Goal: Check status: Check status

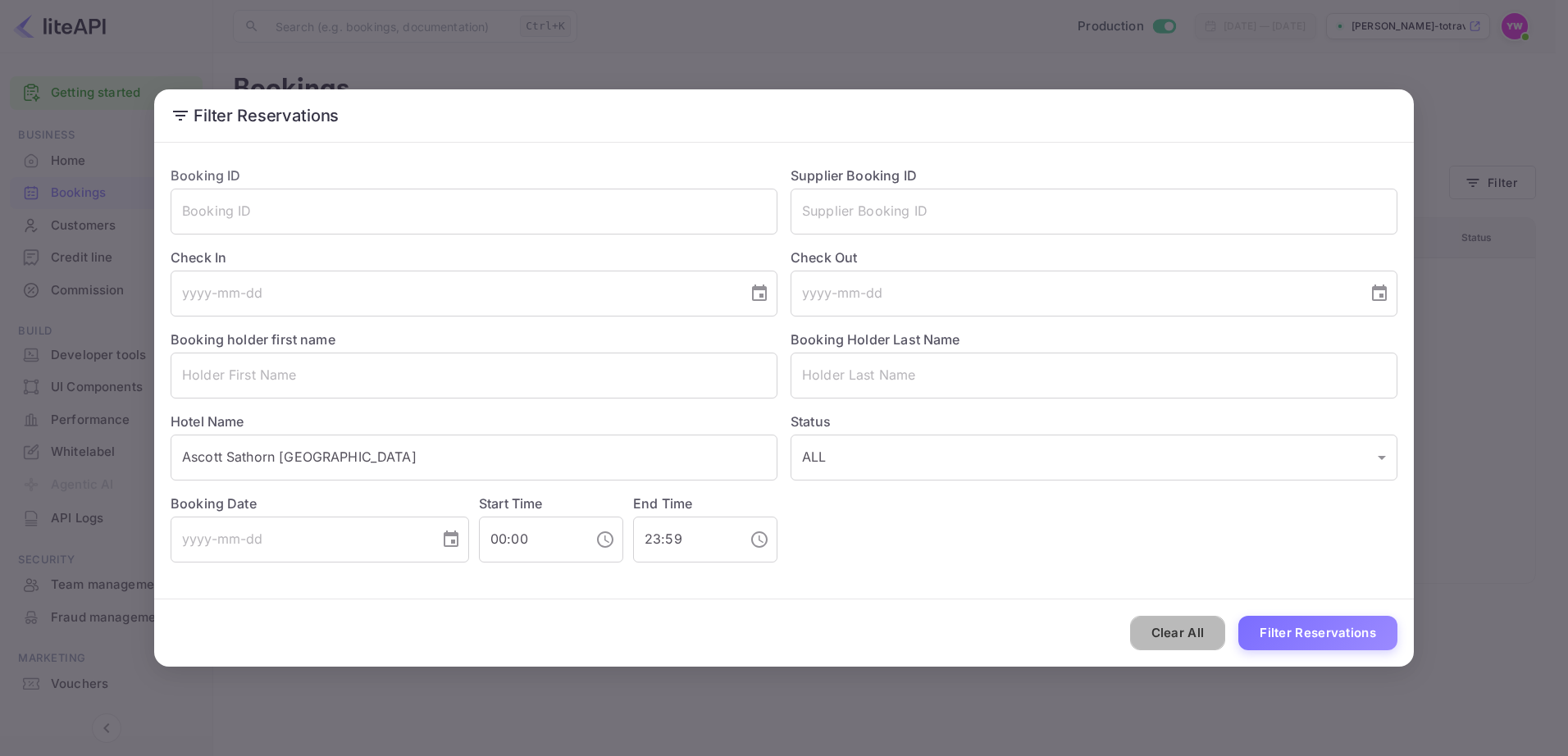
click at [1162, 632] on button "Clear All" at bounding box center [1178, 633] width 96 height 35
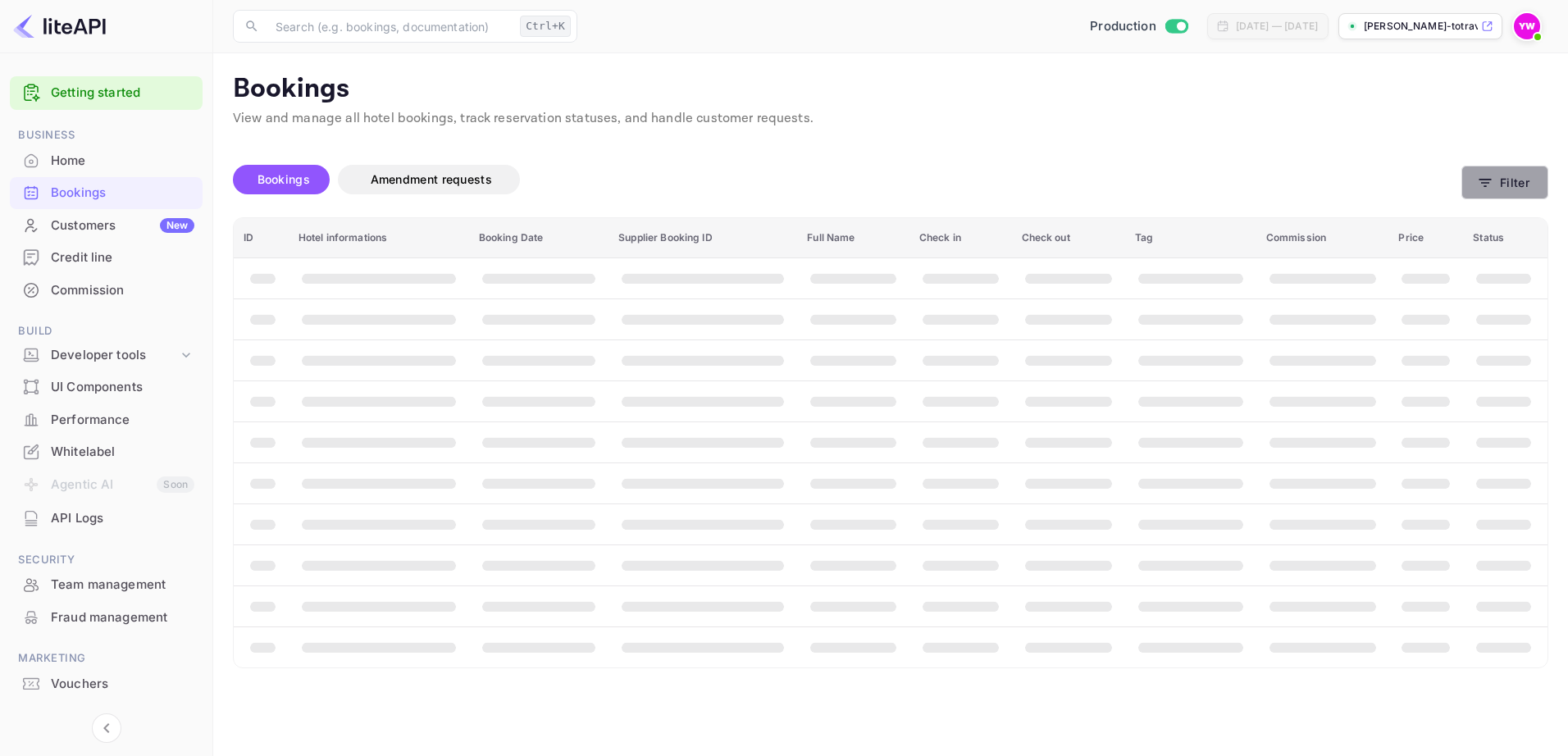
click at [1495, 179] on button "Filter" at bounding box center [1505, 183] width 87 height 34
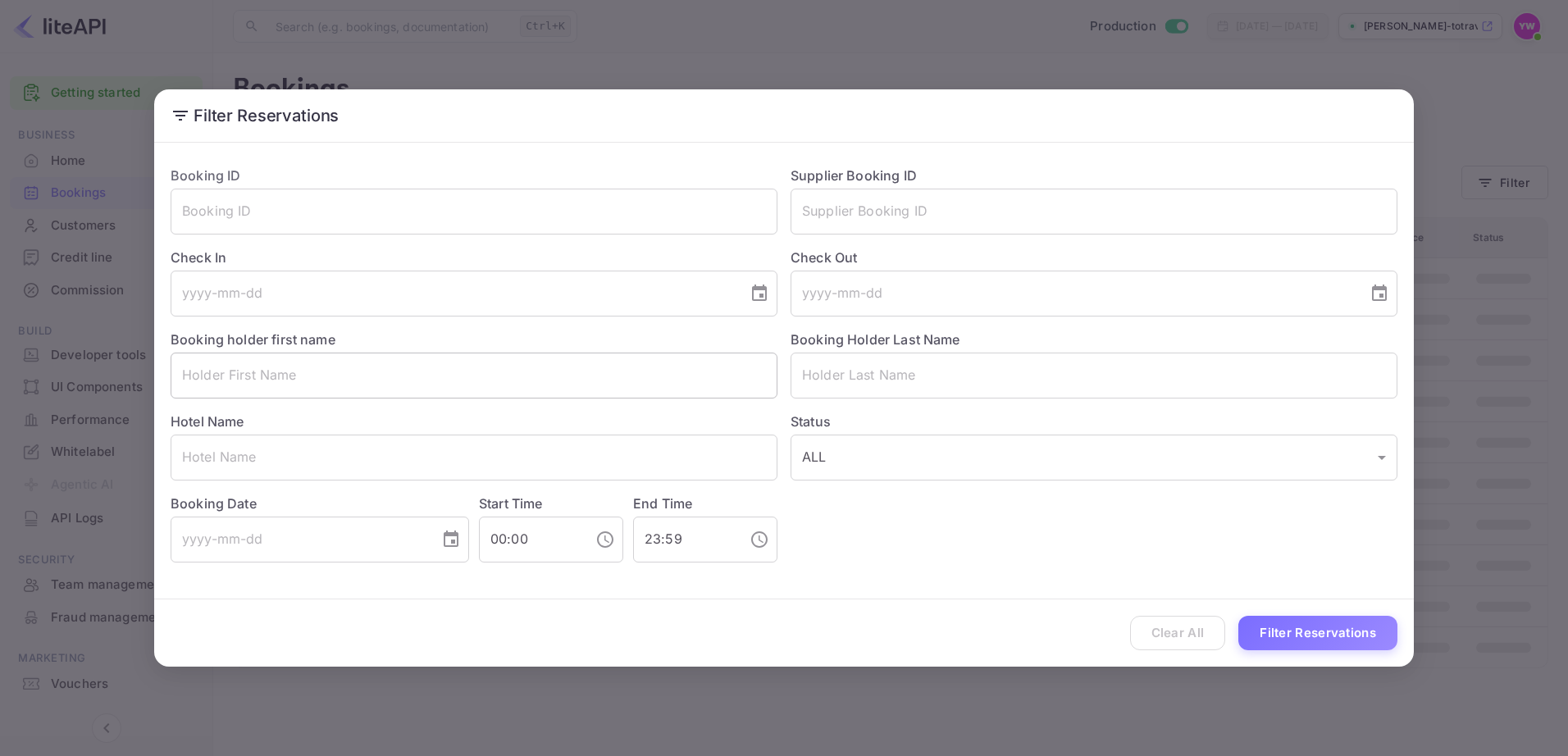
click at [418, 374] on input "text" at bounding box center [474, 376] width 607 height 46
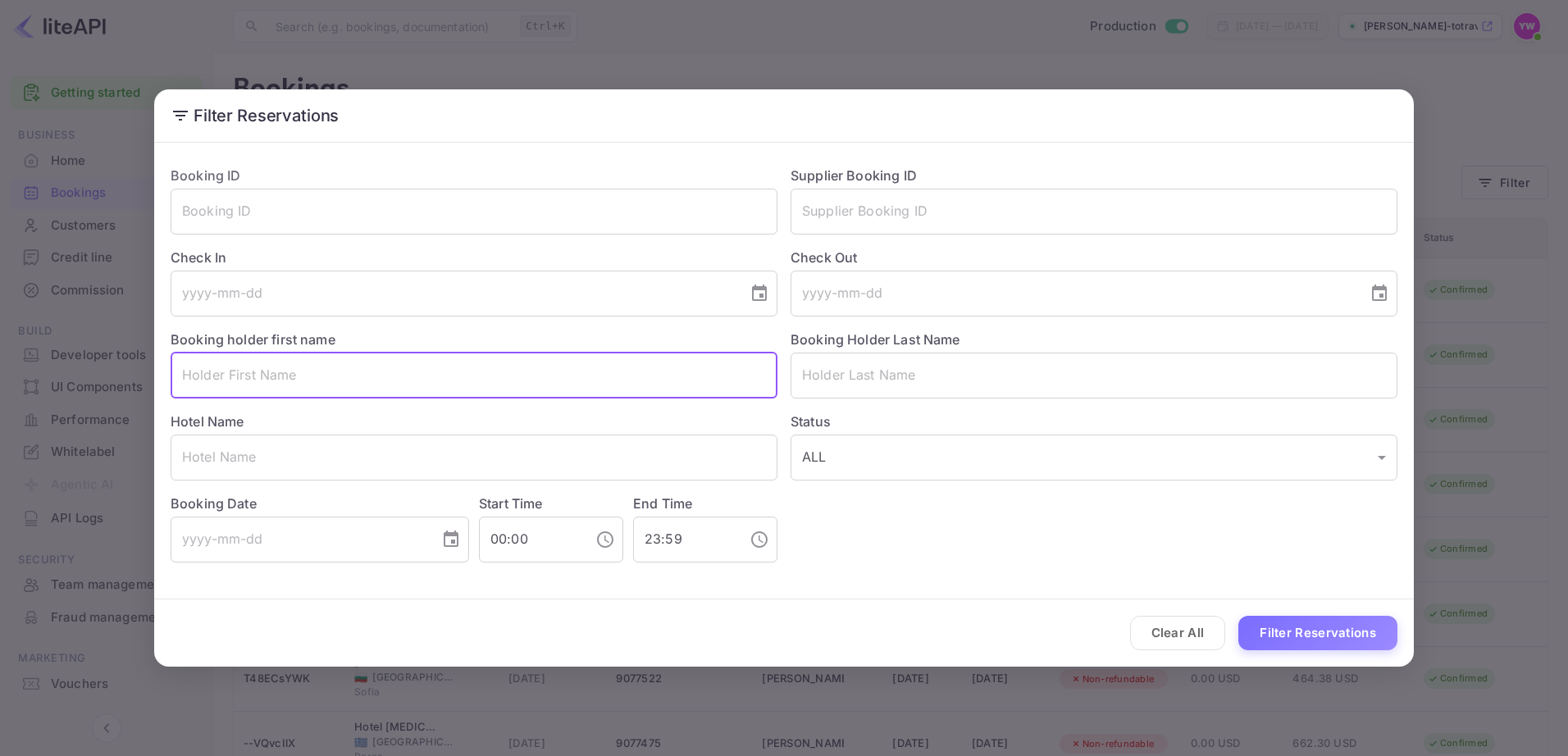
paste input "[PERSON_NAME]"
type input "[PERSON_NAME]"
click at [853, 368] on input "text" at bounding box center [1094, 376] width 607 height 46
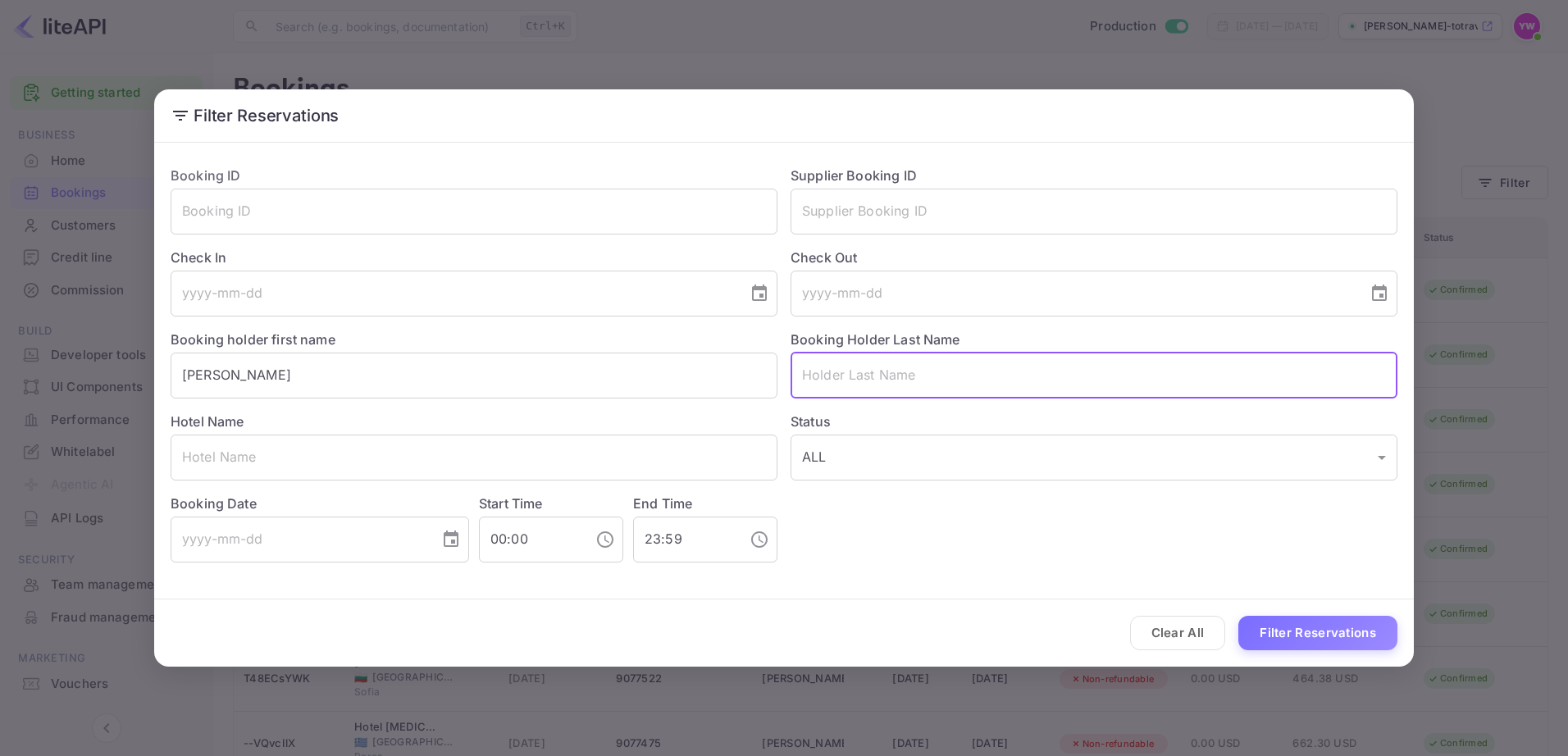
paste input "[PERSON_NAME]"
type input "[PERSON_NAME]"
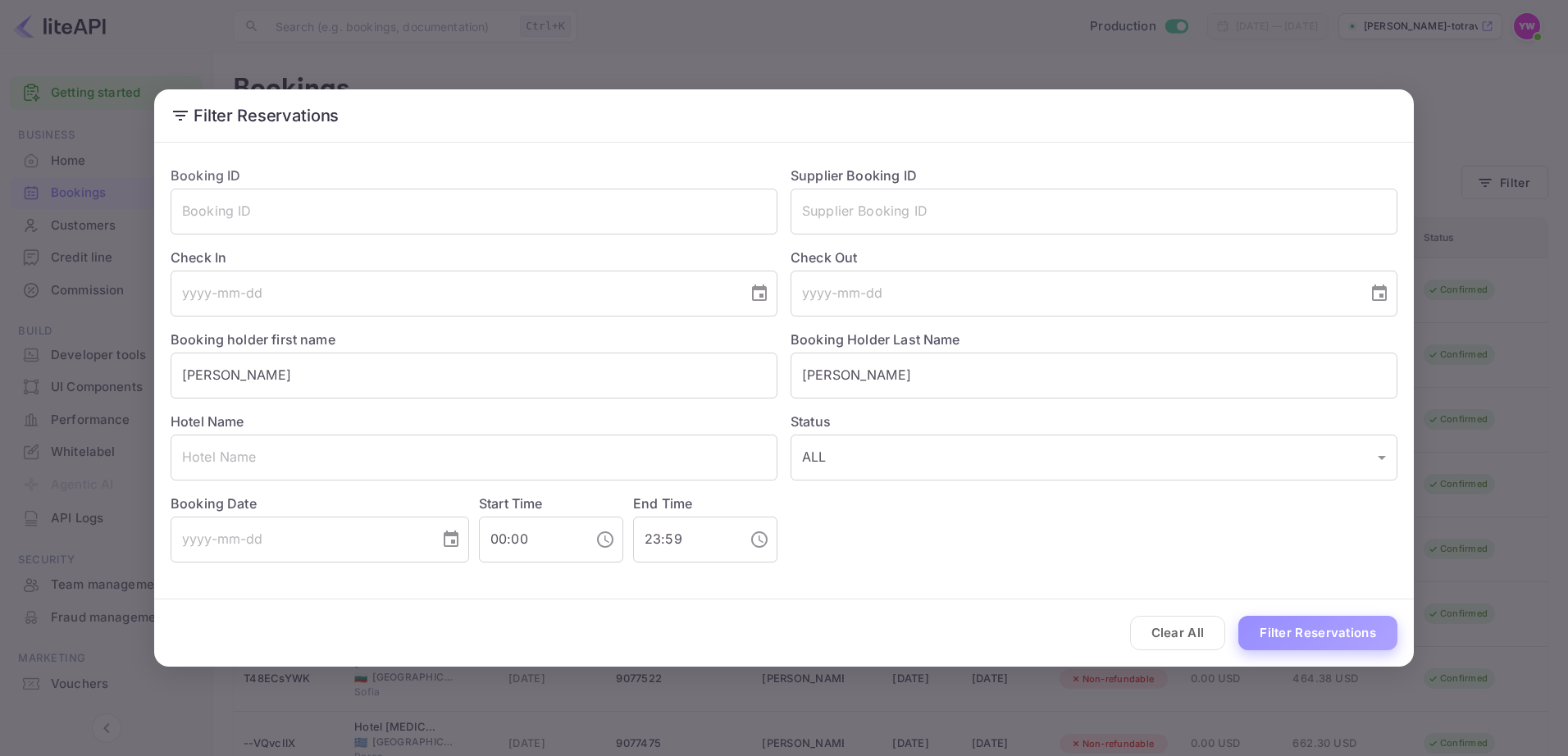
click at [1338, 631] on button "Filter Reservations" at bounding box center [1318, 633] width 159 height 35
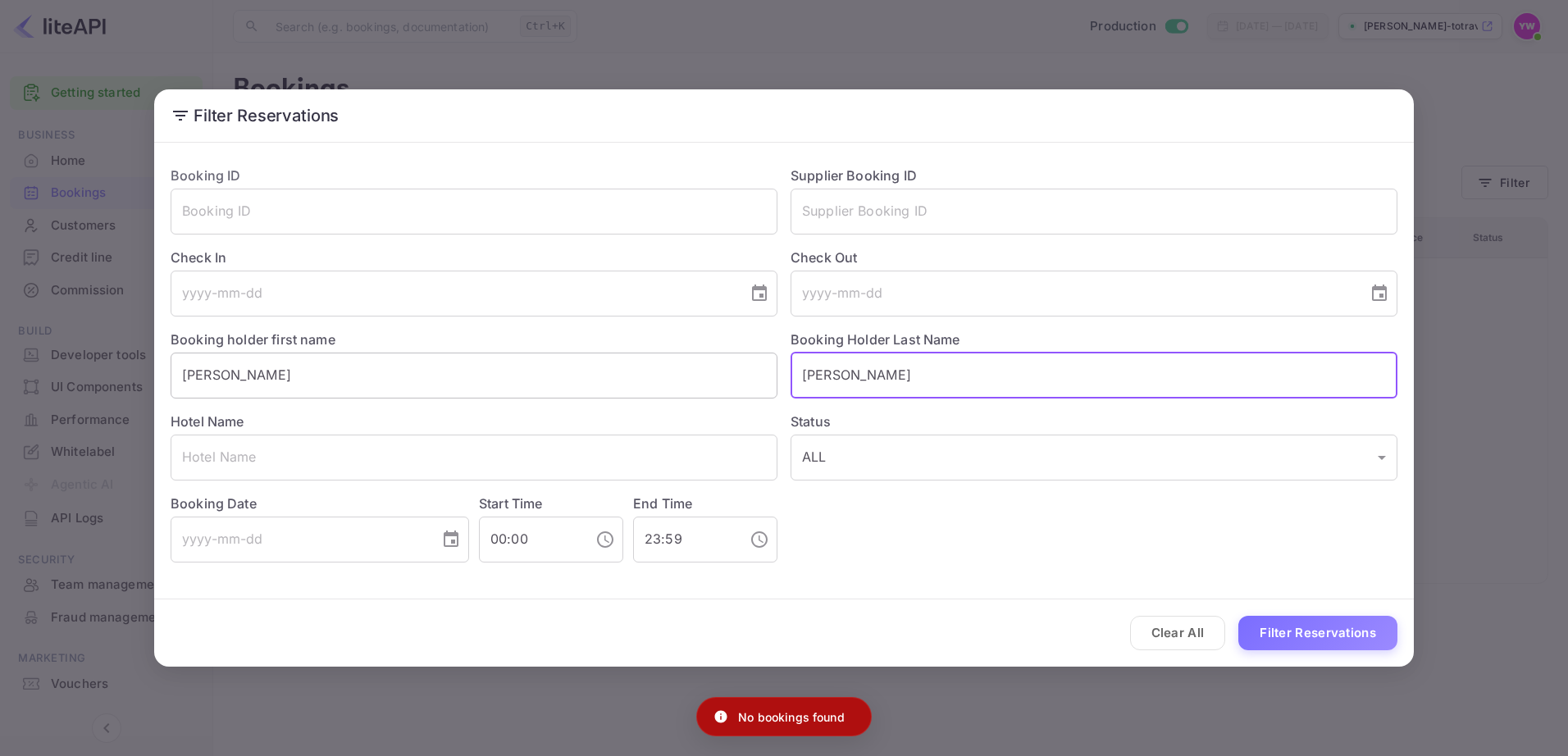
drag, startPoint x: 881, startPoint y: 377, endPoint x: 770, endPoint y: 383, distance: 111.2
click at [770, 383] on div "Booking ID ​ Supplier Booking ID ​ Check In ​ Check Out ​ Booking holder first …" at bounding box center [777, 357] width 1240 height 410
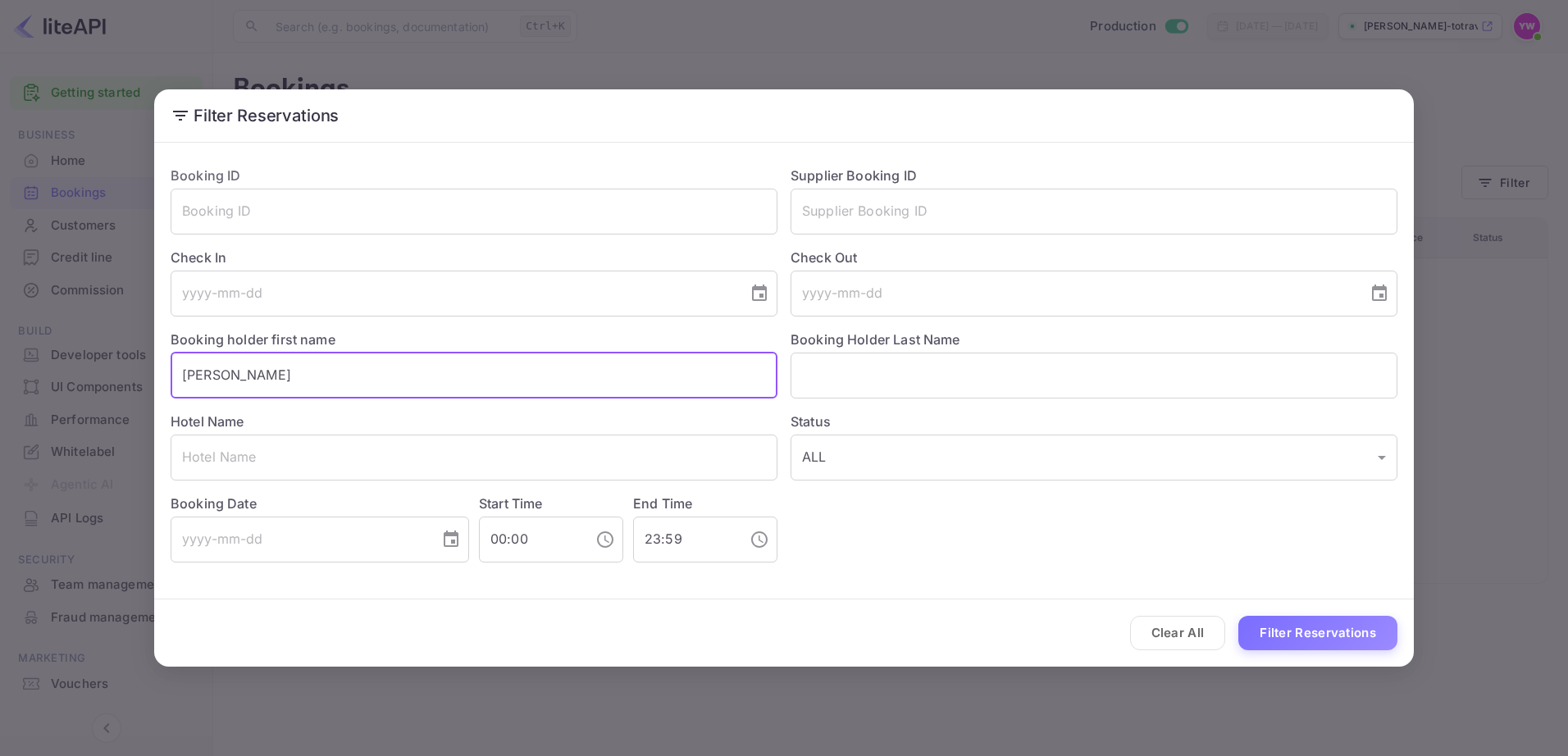
drag, startPoint x: 297, startPoint y: 375, endPoint x: 165, endPoint y: 373, distance: 132.0
click at [165, 373] on div "Booking holder first name [PERSON_NAME] ​" at bounding box center [467, 357] width 620 height 82
paste input "[PERSON_NAME] by Isrotel Collection"
type input "[PERSON_NAME] by Isrotel Collection"
click at [549, 428] on div "Hotel Name ​" at bounding box center [467, 440] width 620 height 82
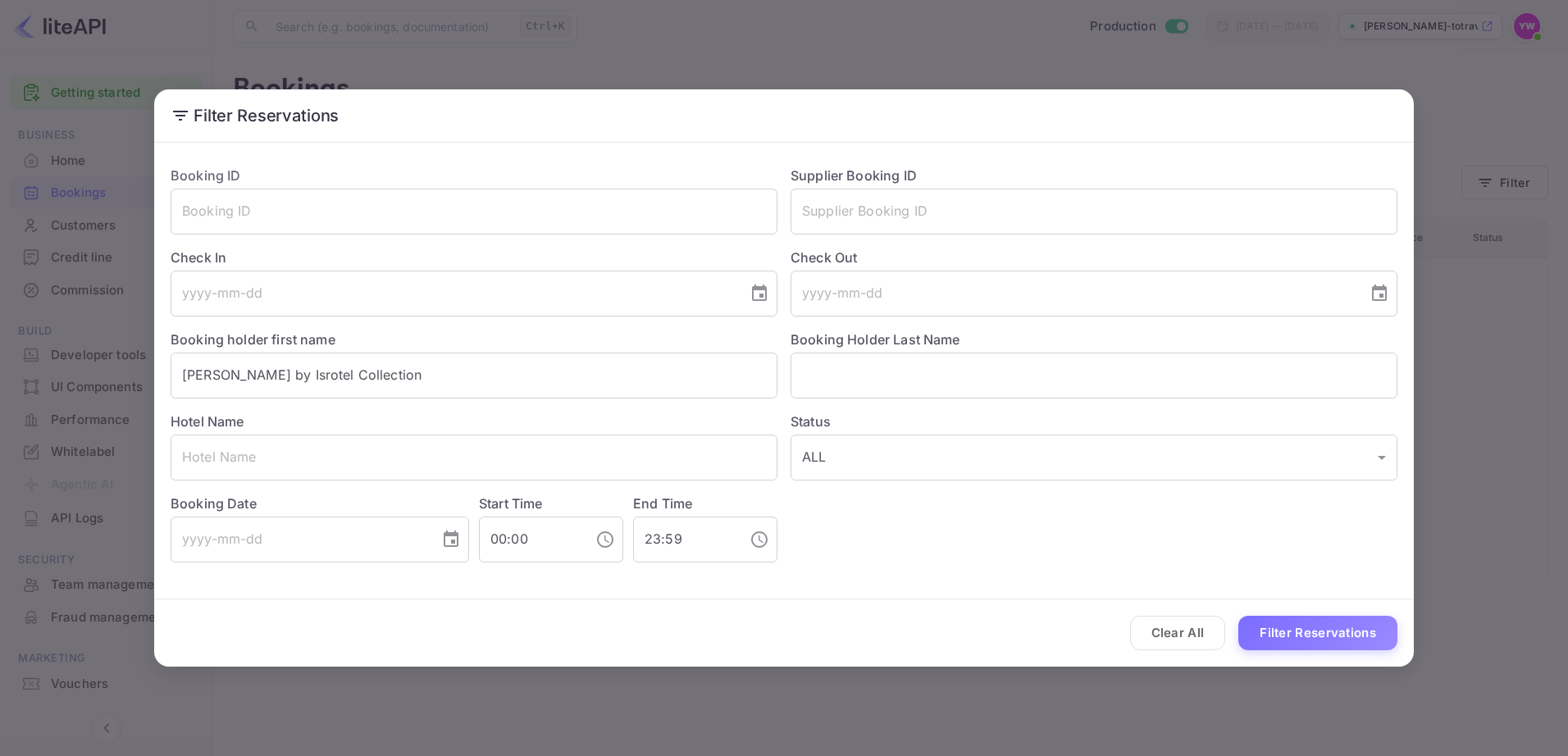
click at [1325, 636] on button "Filter Reservations" at bounding box center [1318, 633] width 159 height 35
click at [799, 719] on p "No bookings found" at bounding box center [791, 717] width 106 height 17
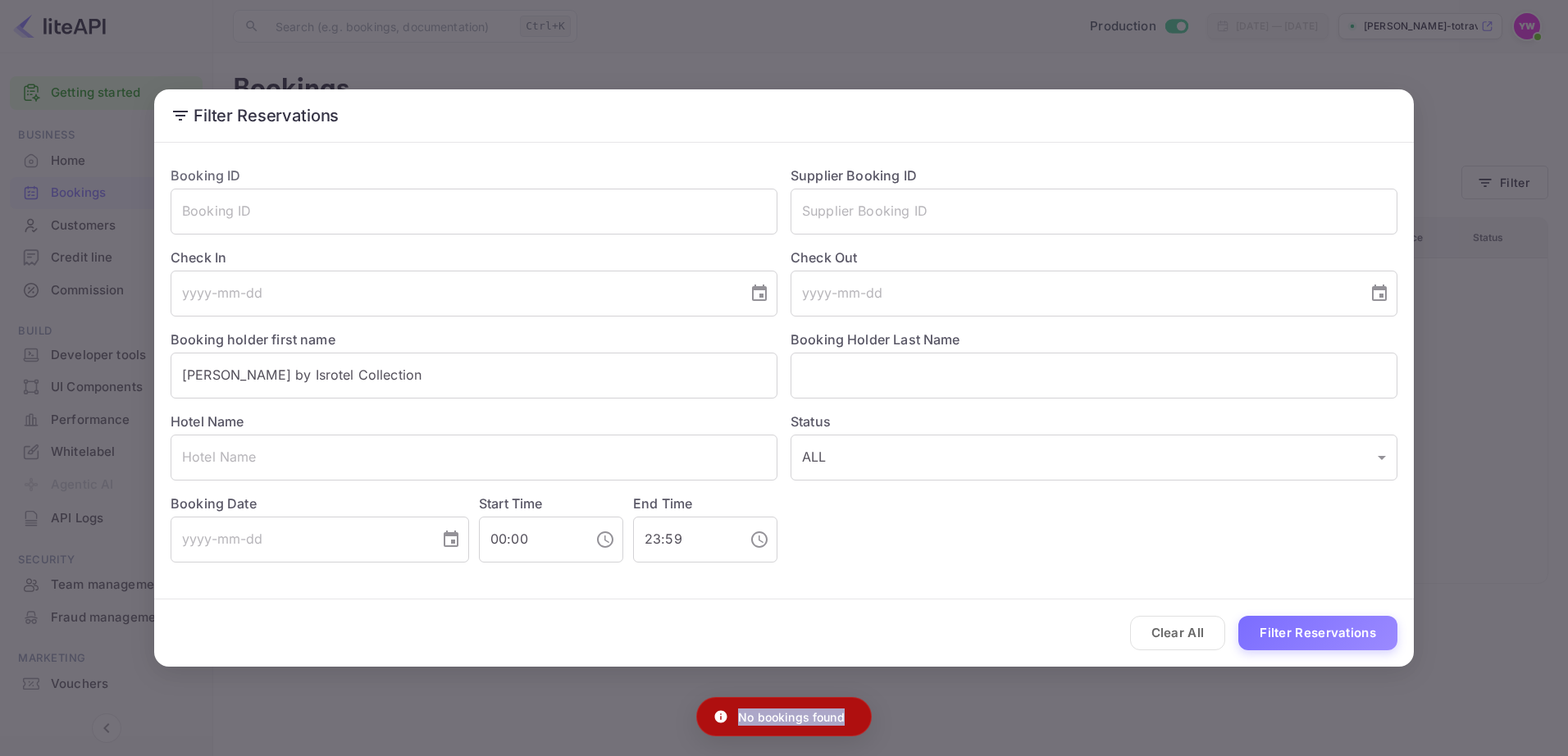
click at [799, 719] on p "No bookings found" at bounding box center [791, 717] width 106 height 17
copy div "No bookings found"
click at [1175, 634] on button "Clear All" at bounding box center [1178, 633] width 96 height 35
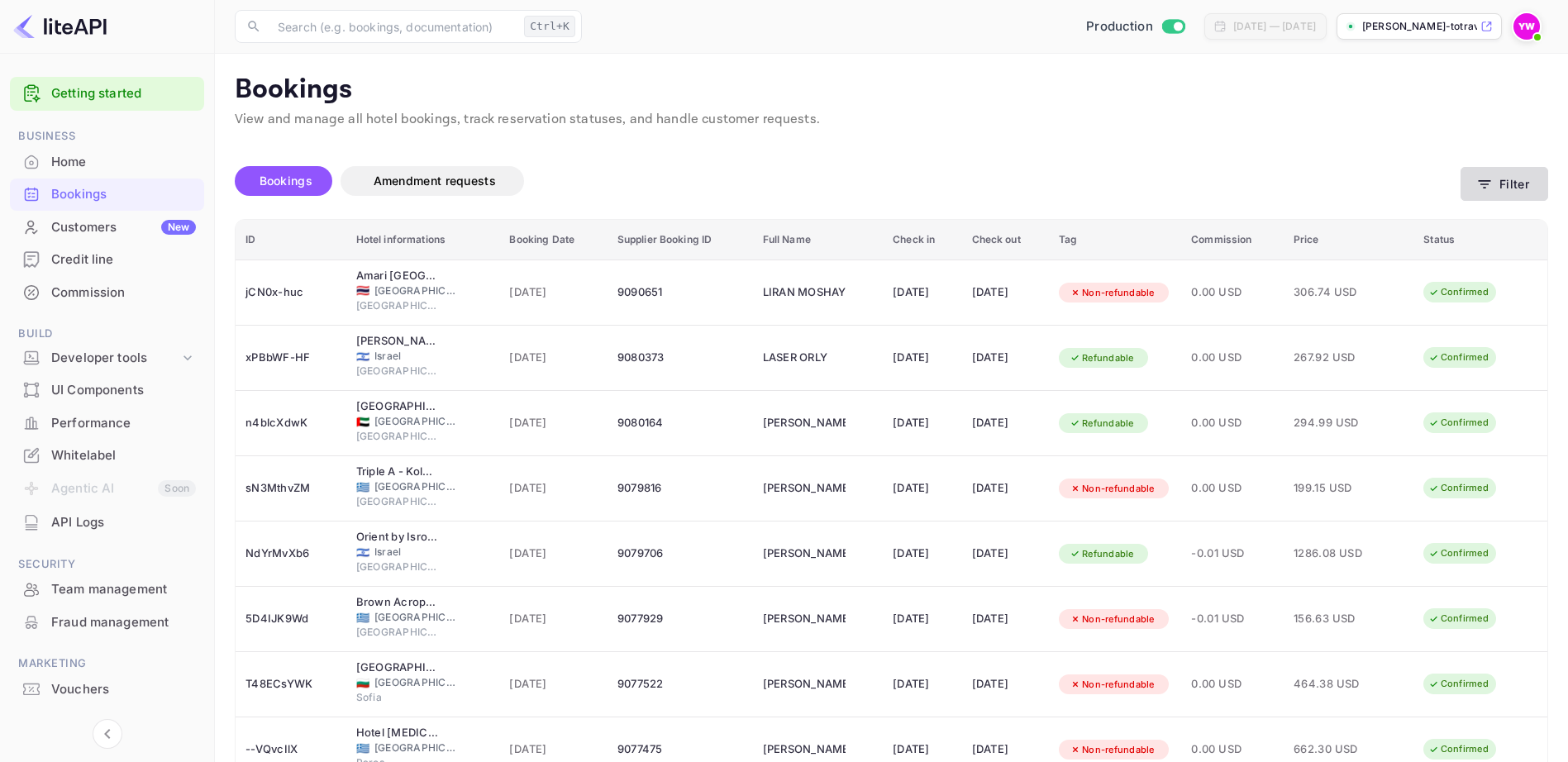
click at [1495, 190] on button "Filter" at bounding box center [1504, 184] width 87 height 34
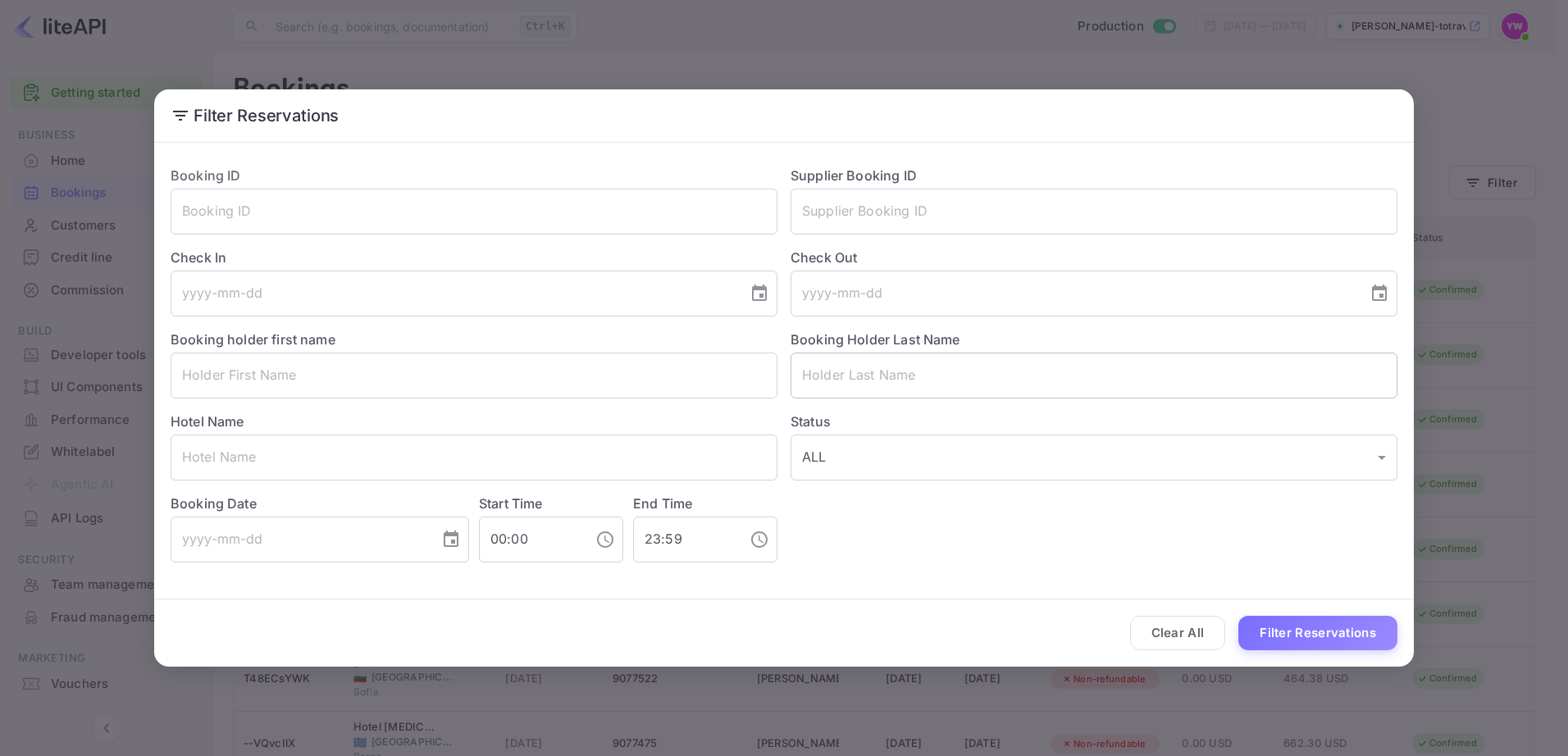
click at [832, 375] on input "text" at bounding box center [1094, 376] width 607 height 46
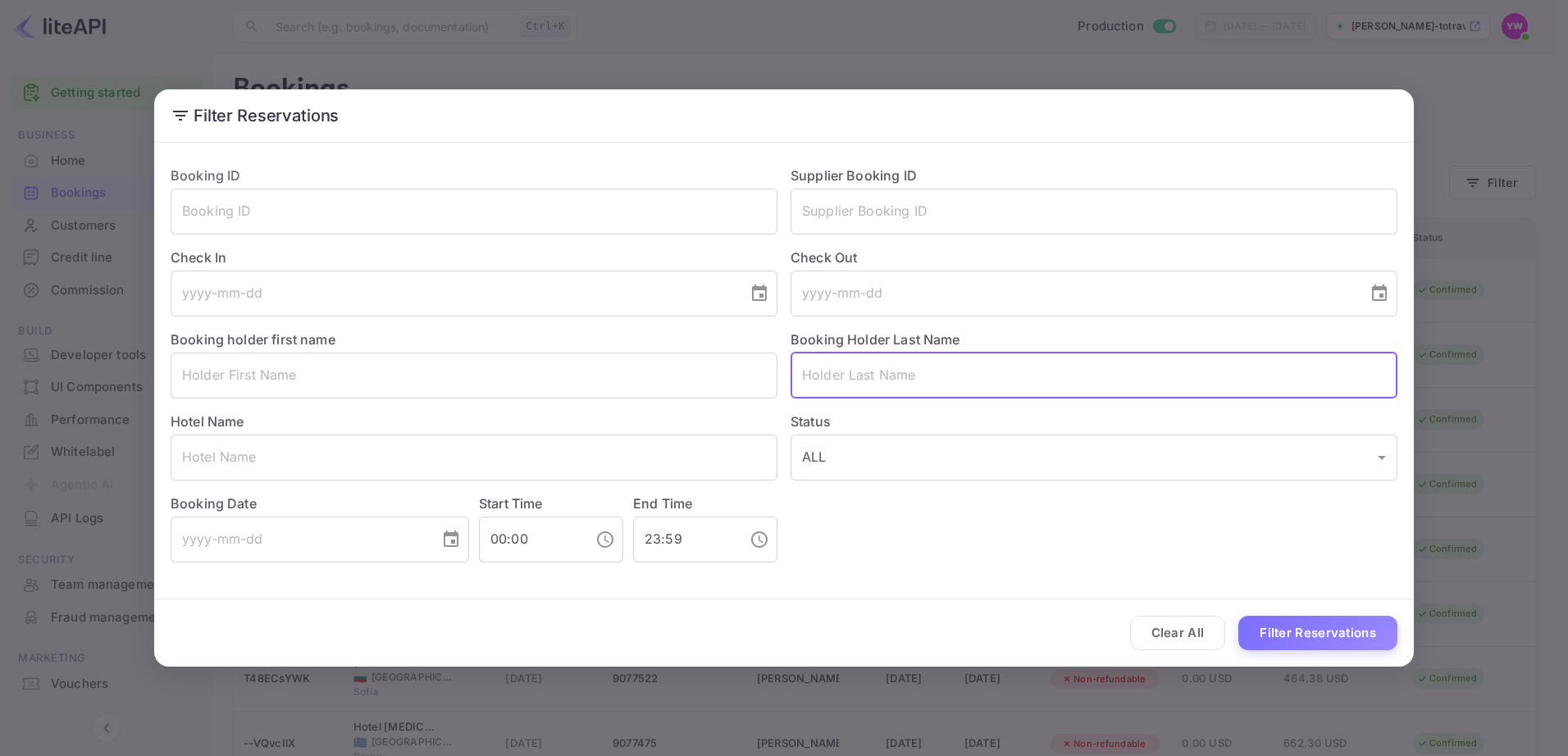
paste input "HAIKIN"
type input "HAIKIN"
click at [1319, 636] on button "Filter Reservations" at bounding box center [1318, 633] width 159 height 35
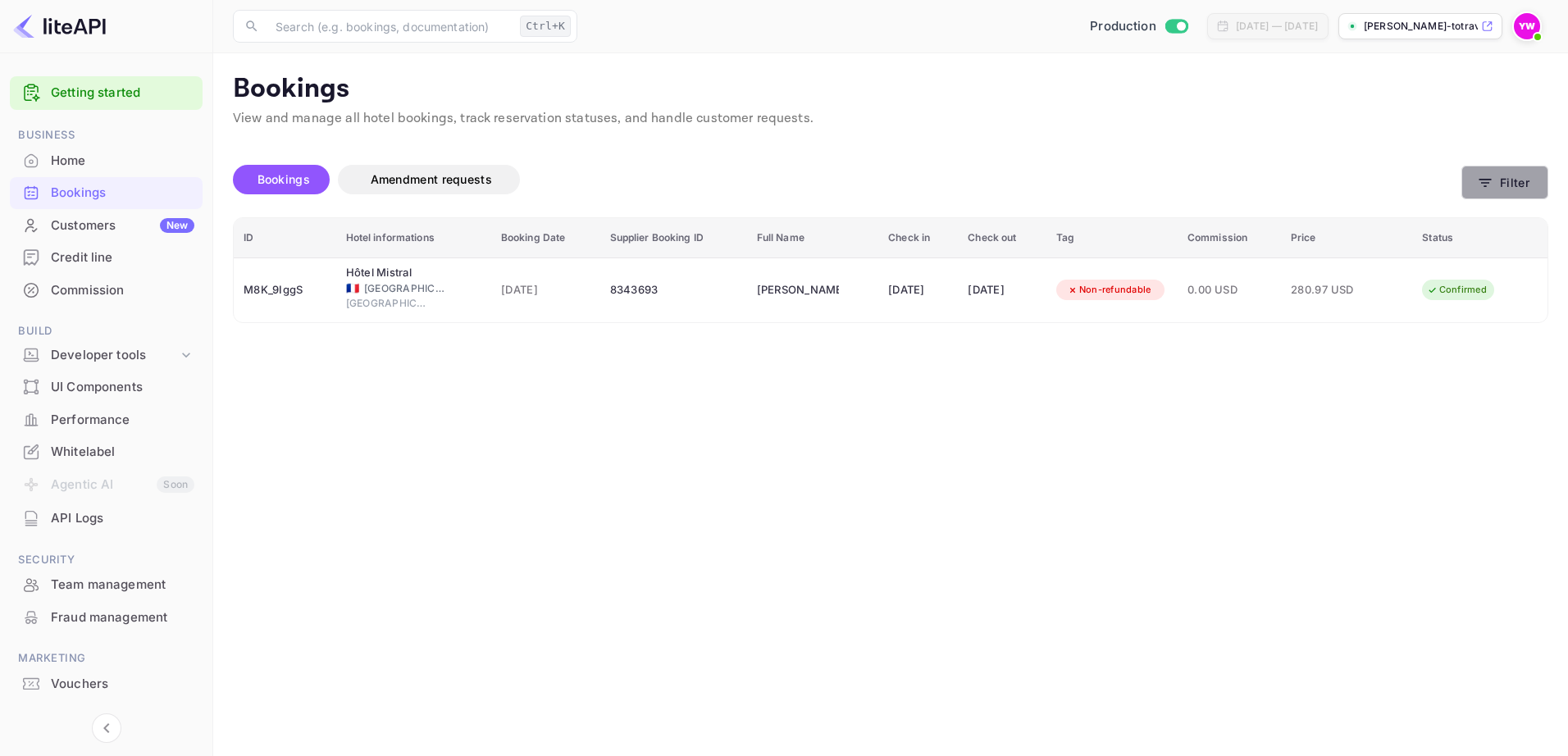
click at [1491, 184] on icon "button" at bounding box center [1485, 182] width 16 height 16
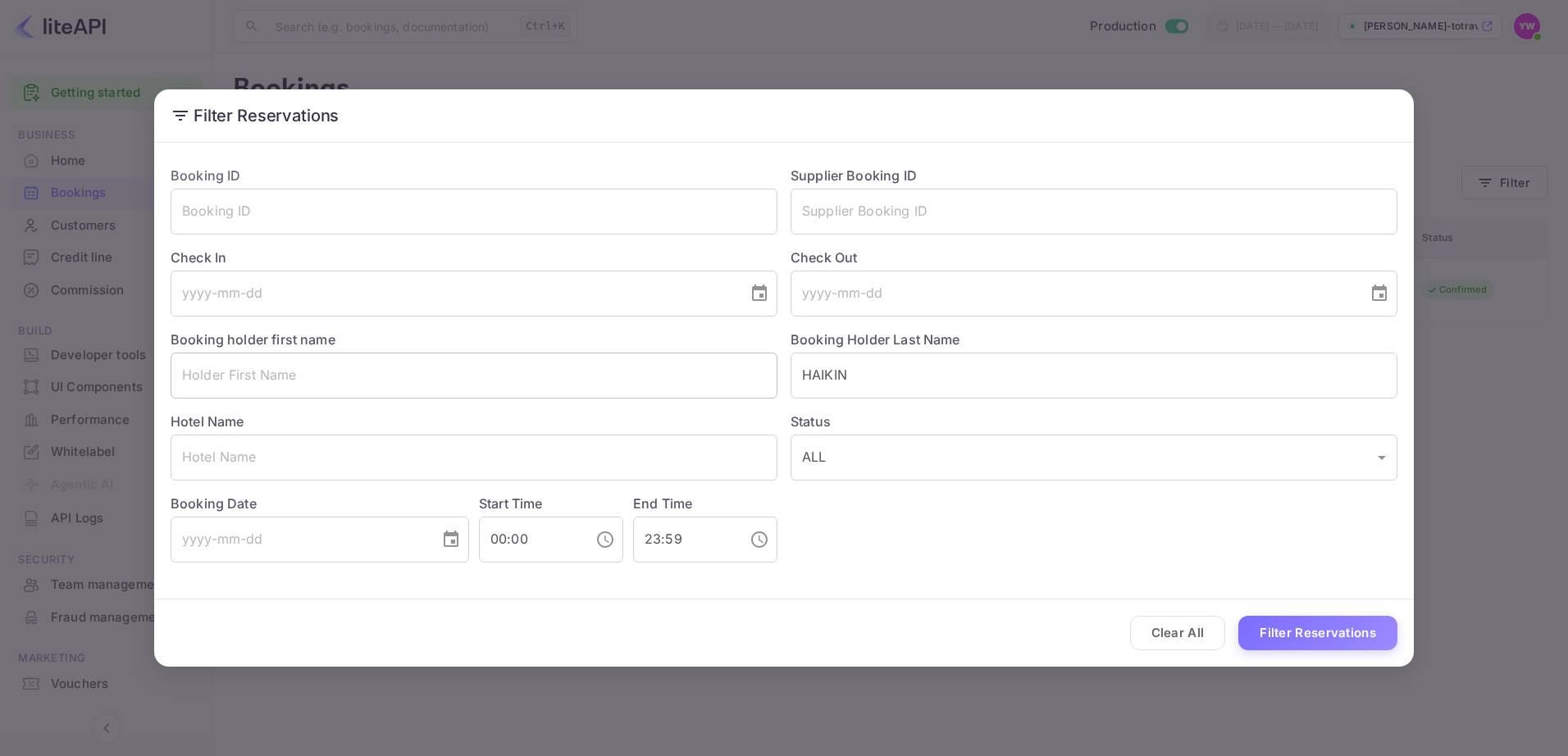
click at [228, 373] on input "text" at bounding box center [474, 376] width 607 height 46
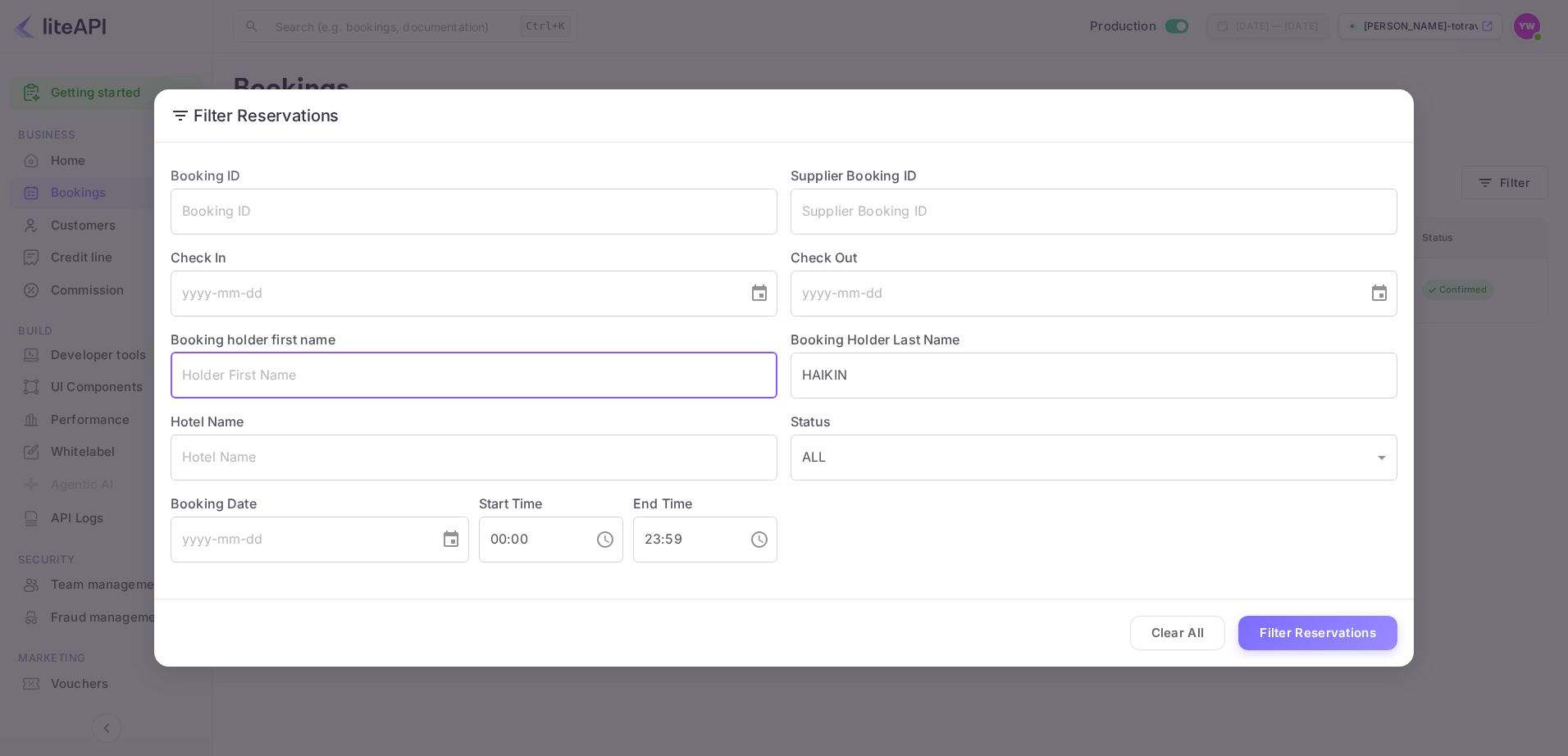
paste input "Eurostars [GEOGRAPHIC_DATA]"
type input "Eurostars [GEOGRAPHIC_DATA]"
click at [1281, 631] on button "Filter Reservations" at bounding box center [1318, 633] width 159 height 35
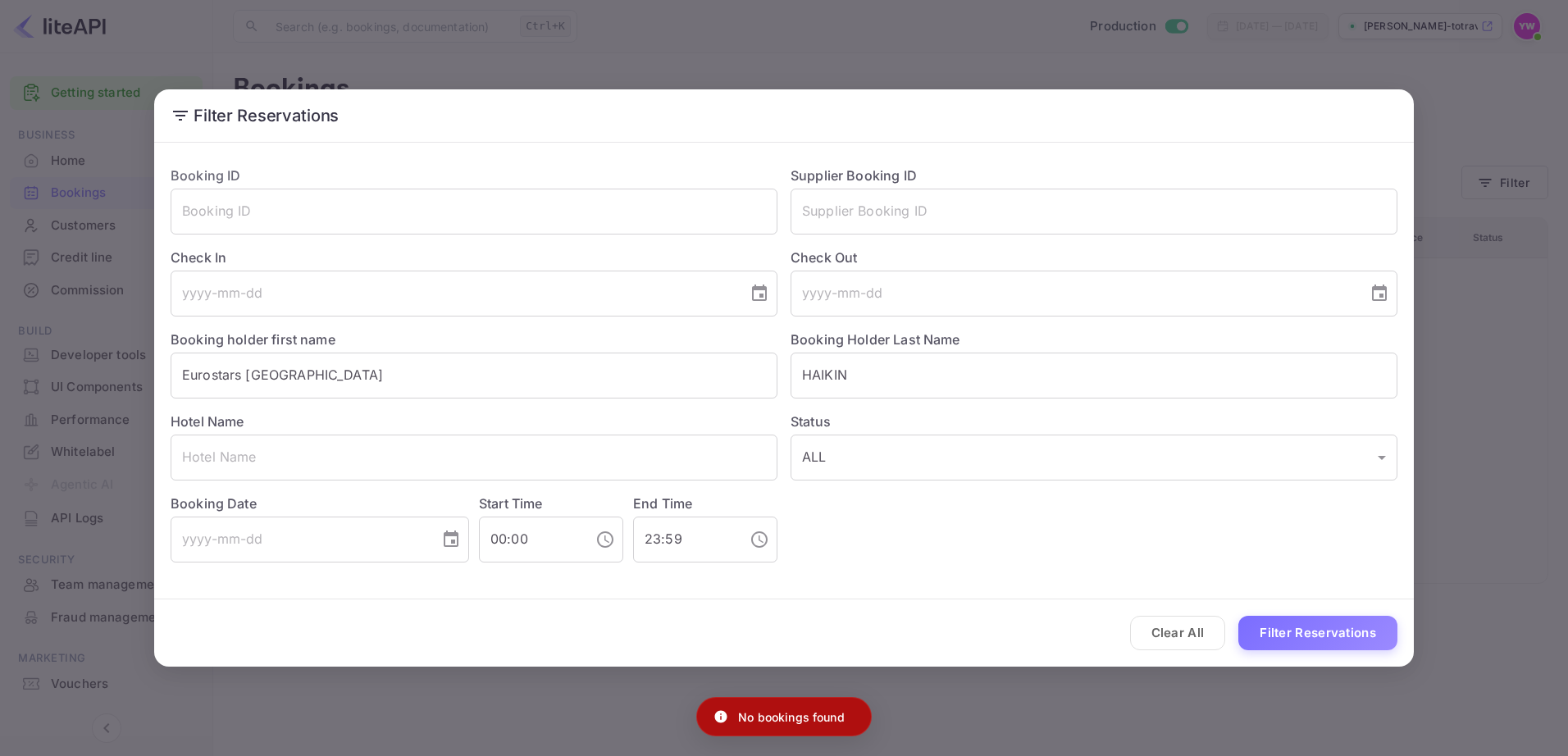
click at [810, 720] on p "No bookings found" at bounding box center [791, 717] width 106 height 17
copy div "No bookings found"
